Goal: Information Seeking & Learning: Learn about a topic

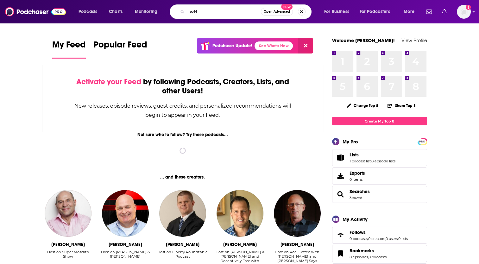
type input "w"
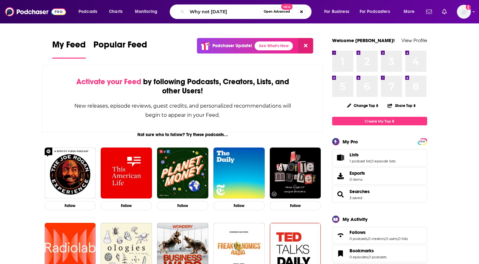
type input "Why not [DATE]"
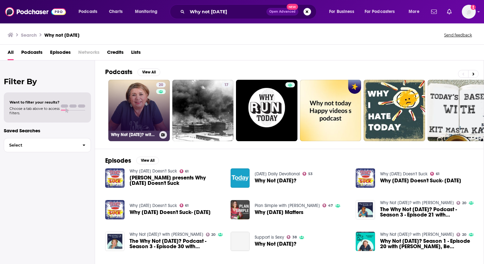
click at [152, 106] on link "20 Why Not [DATE]? with [PERSON_NAME]" at bounding box center [138, 110] width 61 height 61
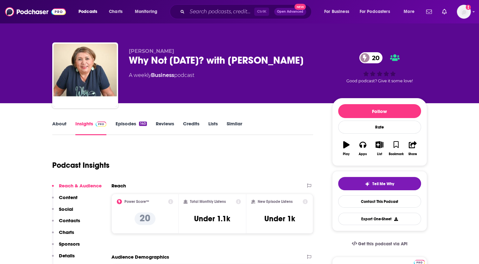
click at [62, 125] on link "About" at bounding box center [59, 128] width 14 height 15
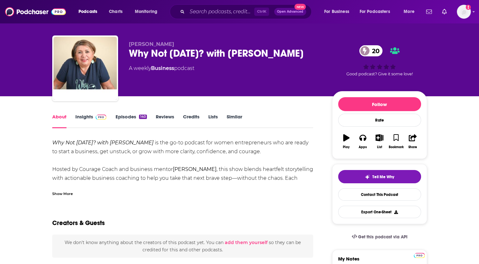
scroll to position [8, 0]
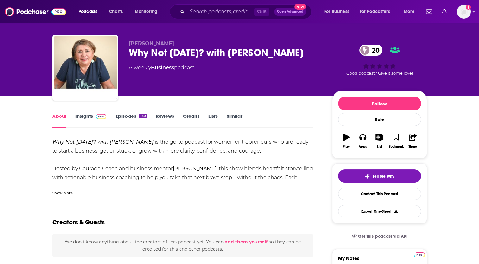
click at [87, 117] on link "Insights" at bounding box center [90, 120] width 31 height 15
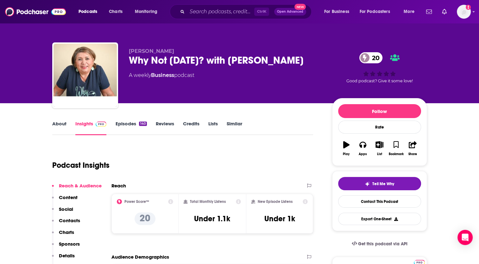
click at [129, 125] on link "Episodes 140" at bounding box center [130, 128] width 31 height 15
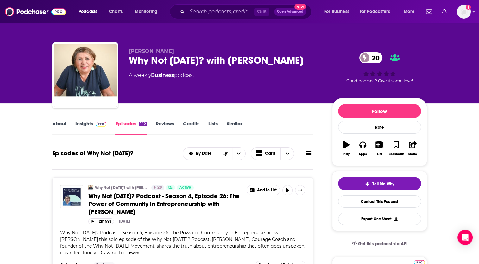
click at [84, 123] on link "Insights" at bounding box center [90, 128] width 31 height 15
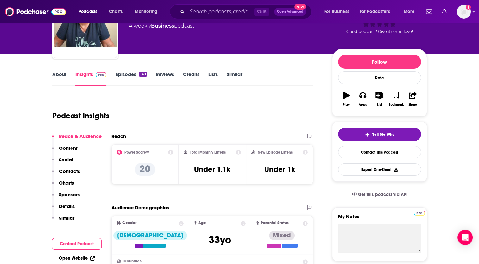
scroll to position [51, 0]
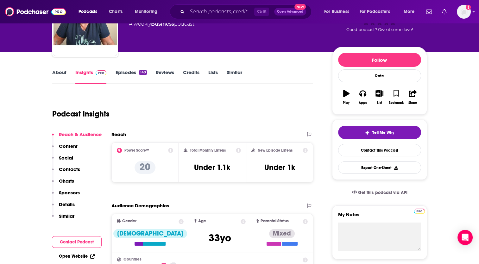
click at [122, 73] on link "Episodes 140" at bounding box center [130, 76] width 31 height 15
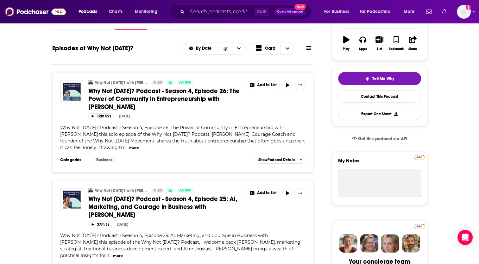
scroll to position [219, 0]
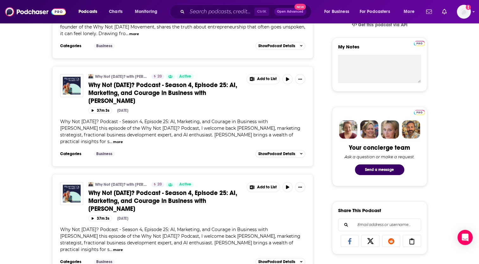
click at [280, 149] on div "Categories Business Add to List Show Podcast Details" at bounding box center [183, 154] width 246 height 10
click at [280, 150] on button "Show Podcast Details" at bounding box center [281, 154] width 50 height 8
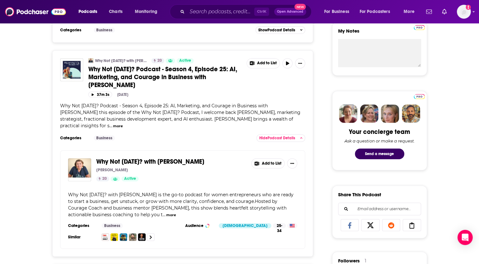
scroll to position [0, 0]
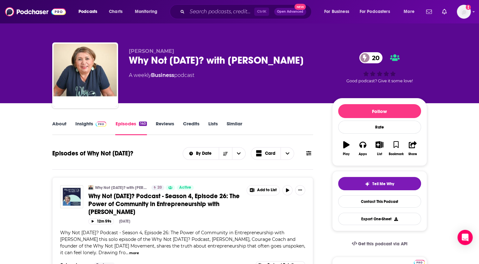
click at [63, 125] on link "About" at bounding box center [59, 128] width 14 height 15
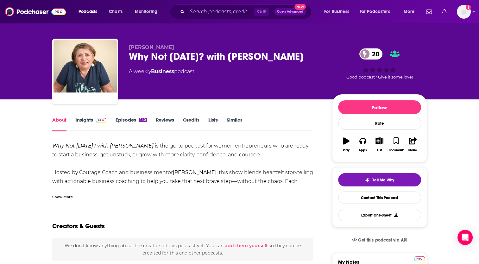
scroll to position [5, 0]
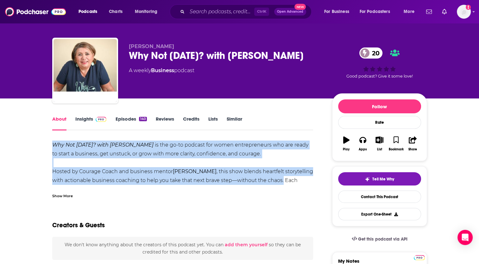
drag, startPoint x: 48, startPoint y: 144, endPoint x: 271, endPoint y: 182, distance: 225.2
copy div "Why Not [DATE]? with [PERSON_NAME] is the go-to podcast for women entrepreneurs…"
